Goal: Information Seeking & Learning: Learn about a topic

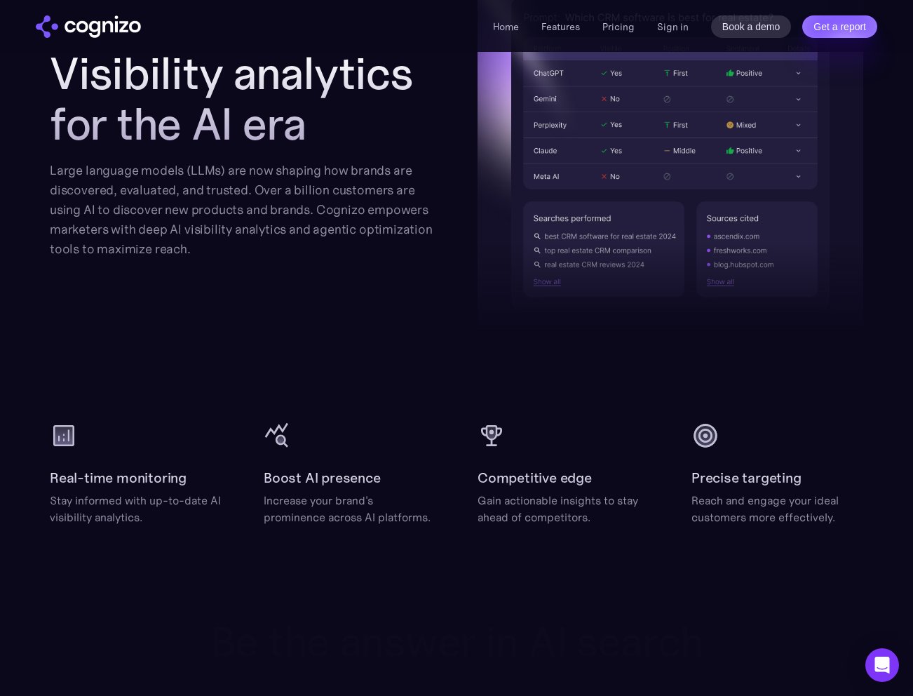
scroll to position [1582, 0]
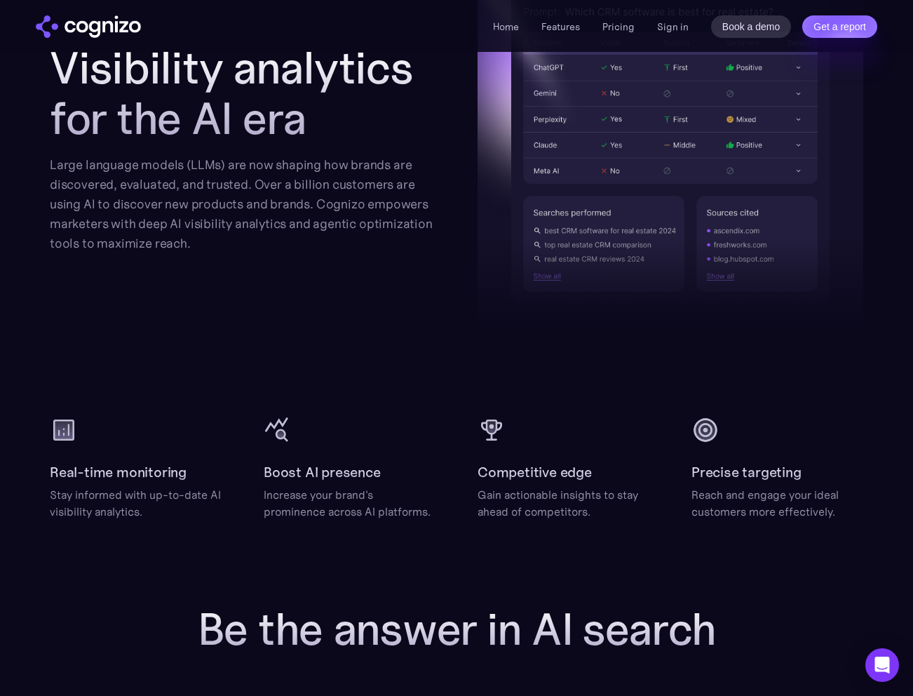
click at [330, 500] on div "Increase your brand's prominence across AI platforms." at bounding box center [350, 503] width 172 height 34
click at [330, 509] on div "Increase your brand's prominence across AI platforms." at bounding box center [350, 503] width 172 height 34
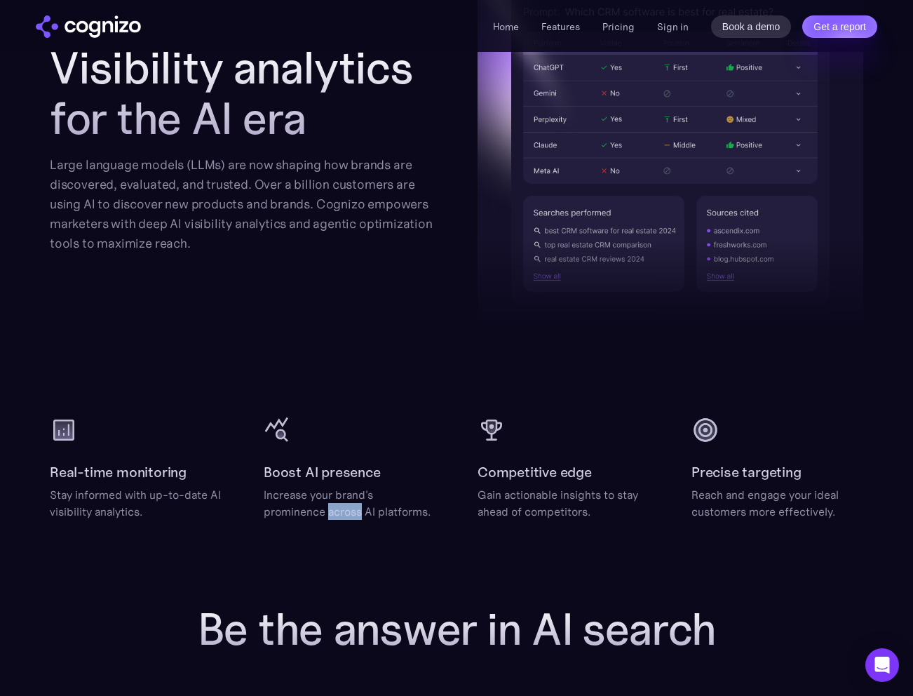
click at [330, 509] on div "Increase your brand's prominence across AI platforms." at bounding box center [350, 503] width 172 height 34
click at [356, 511] on div "Increase your brand's prominence across AI platforms." at bounding box center [350, 503] width 172 height 34
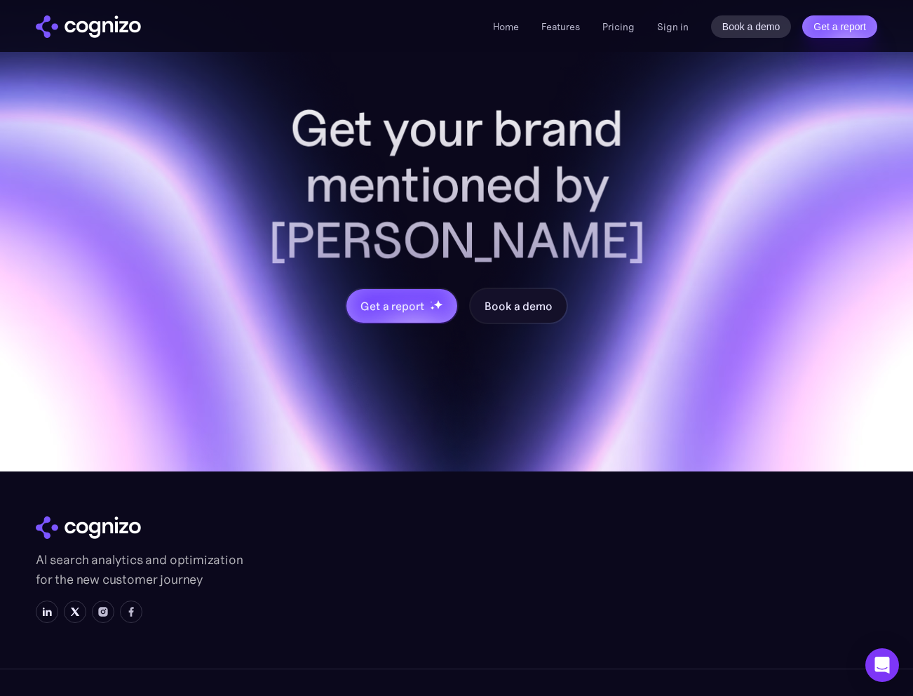
scroll to position [5484, 0]
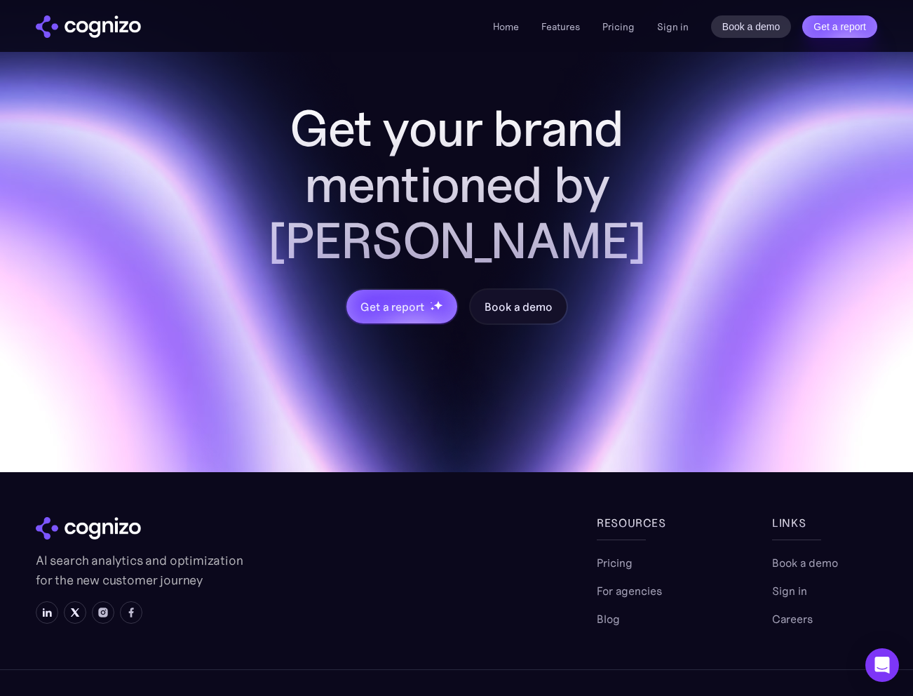
click at [623, 33] on li "Pricing" at bounding box center [619, 26] width 32 height 17
click at [614, 28] on link "Pricing" at bounding box center [619, 26] width 32 height 13
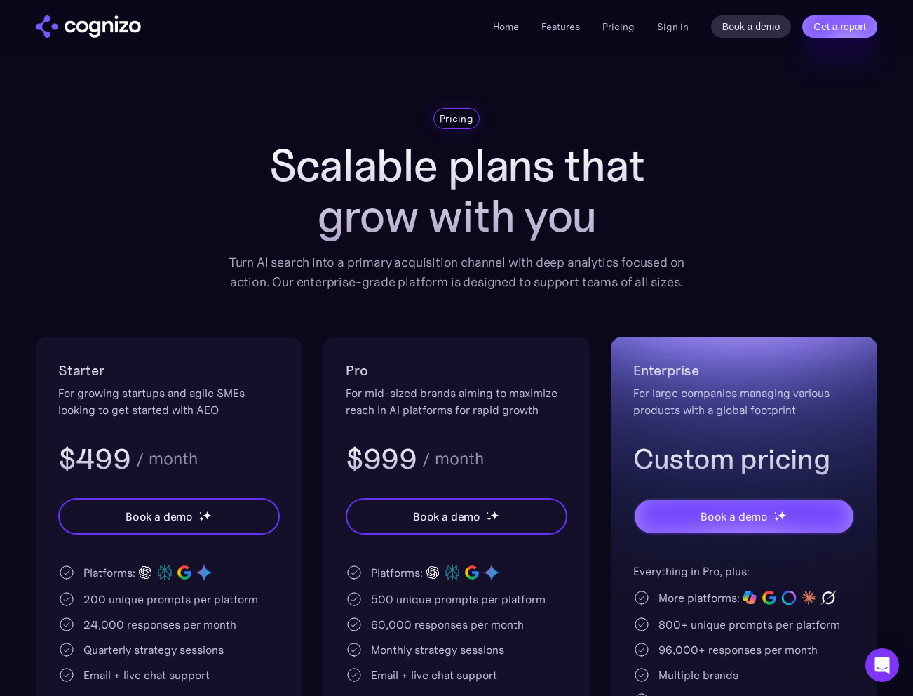
click at [284, 147] on h1 "Scalable plans that grow with you" at bounding box center [456, 190] width 477 height 101
